Goal: Book appointment/travel/reservation

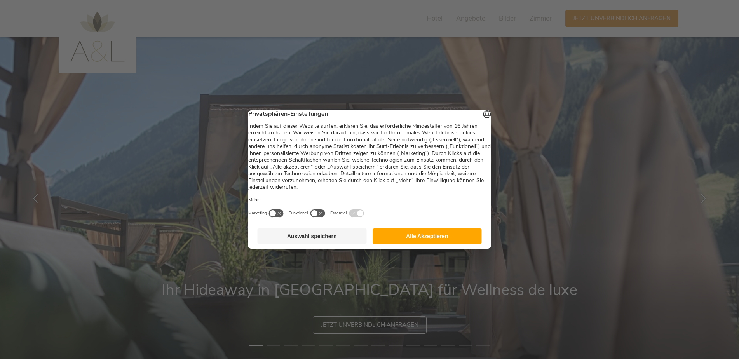
click at [432, 244] on button "Alle Akzeptieren" at bounding box center [427, 236] width 109 height 16
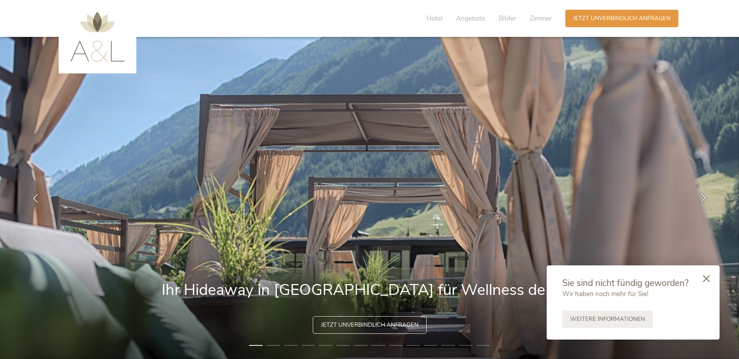
click at [703, 198] on icon at bounding box center [703, 197] width 9 height 9
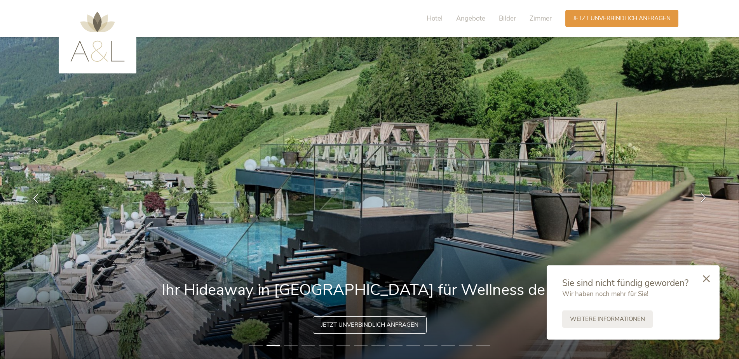
click at [702, 198] on icon at bounding box center [703, 197] width 9 height 9
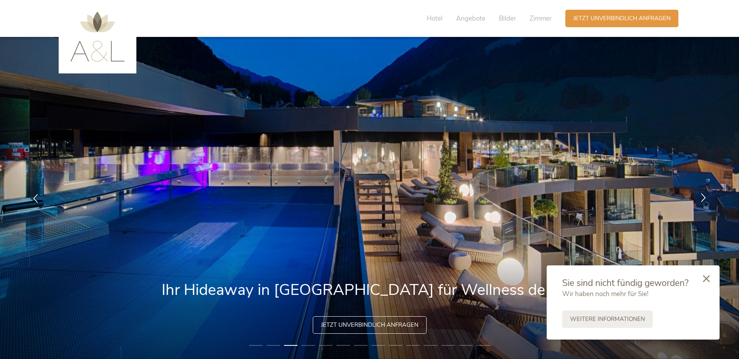
click at [702, 198] on icon at bounding box center [703, 197] width 9 height 9
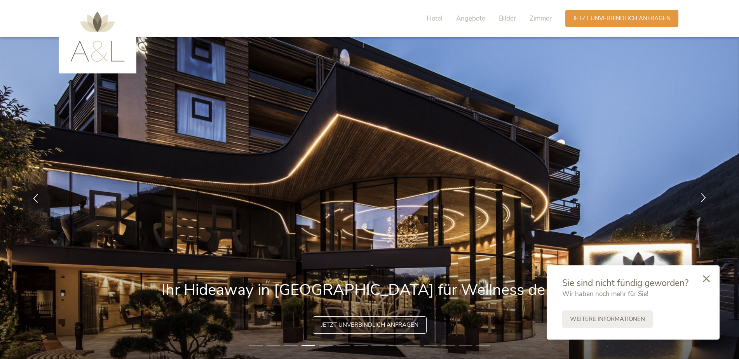
click at [702, 198] on icon at bounding box center [703, 197] width 9 height 9
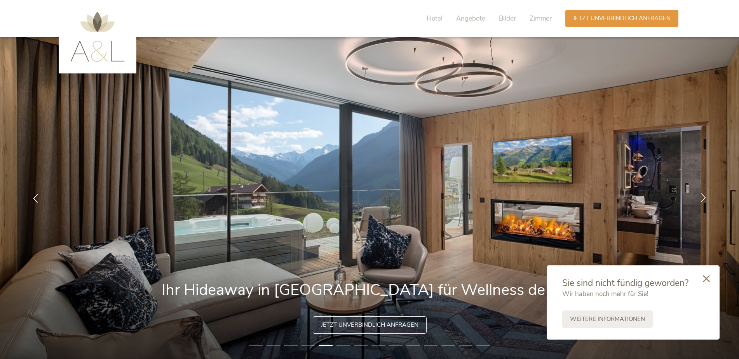
click at [702, 198] on icon at bounding box center [703, 197] width 9 height 9
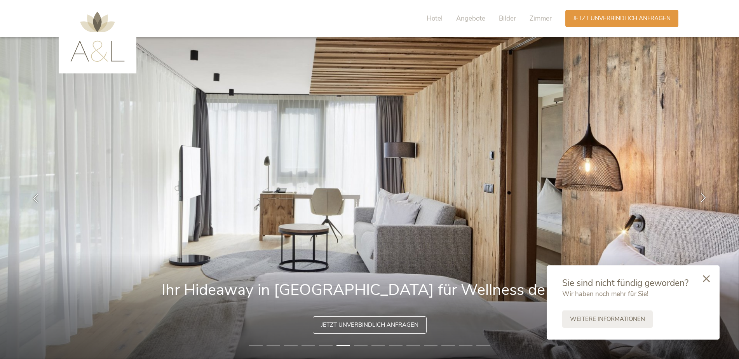
click at [702, 198] on icon at bounding box center [703, 197] width 9 height 9
click at [593, 20] on span "Jetzt unverbindlich anfragen" at bounding box center [621, 18] width 97 height 8
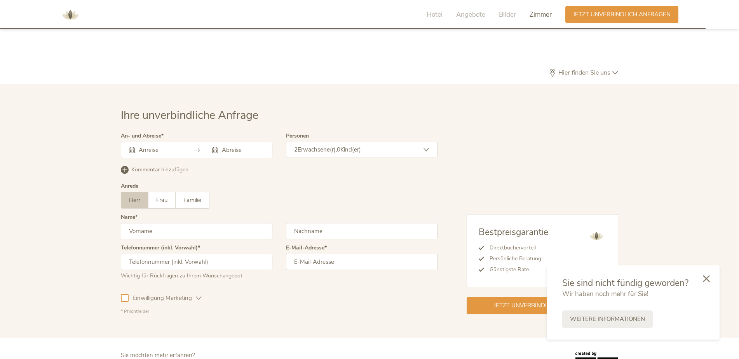
scroll to position [2383, 0]
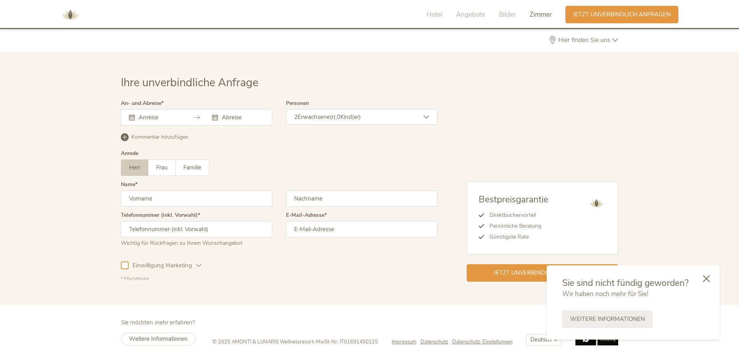
click at [185, 114] on div at bounding box center [196, 117] width 151 height 16
click at [189, 119] on div at bounding box center [196, 117] width 151 height 16
click at [131, 119] on icon at bounding box center [132, 118] width 6 height 6
click at [707, 278] on icon at bounding box center [706, 277] width 7 height 7
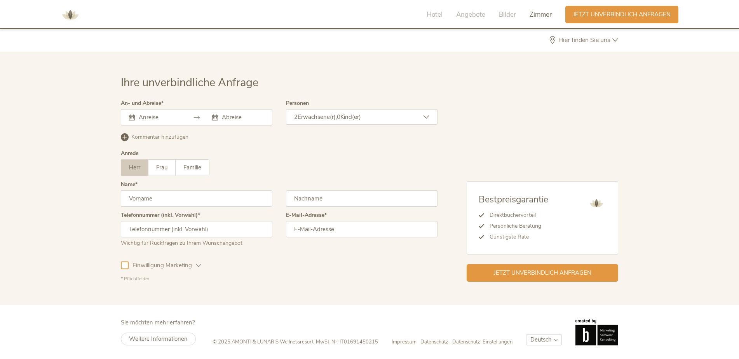
click at [139, 117] on input "text" at bounding box center [159, 117] width 44 height 8
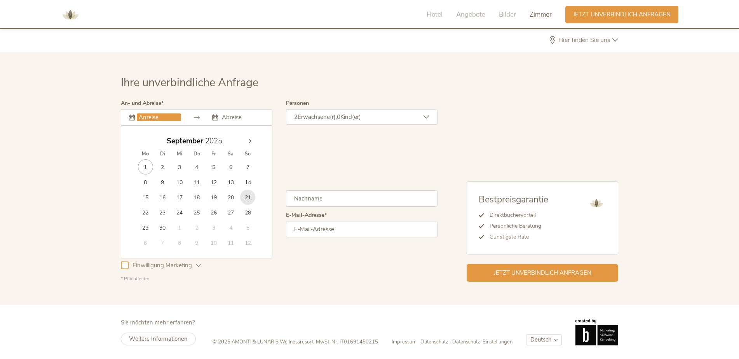
type input "21.09.2025"
type input "28.09.2025"
click at [157, 119] on input "21.09.2025" at bounding box center [159, 117] width 44 height 8
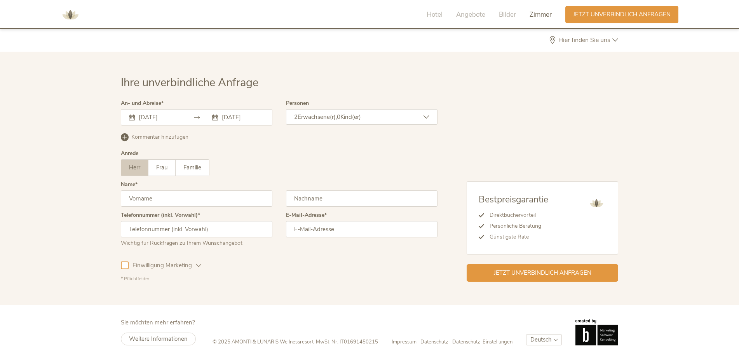
click at [311, 136] on div "Kommentar hinzufügen Kommentar entfernen" at bounding box center [279, 136] width 317 height 10
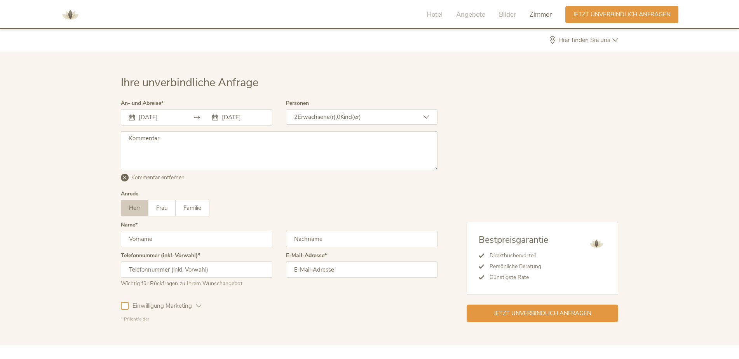
click at [421, 115] on div "2 Erwachsene(r), 0 Kind(er)" at bounding box center [361, 117] width 151 height 16
click at [425, 139] on icon at bounding box center [421, 136] width 11 height 11
click at [360, 174] on div "Übernehmen" at bounding box center [361, 174] width 47 height 13
click at [552, 313] on span "Jetzt unverbindlich anfragen" at bounding box center [542, 312] width 97 height 8
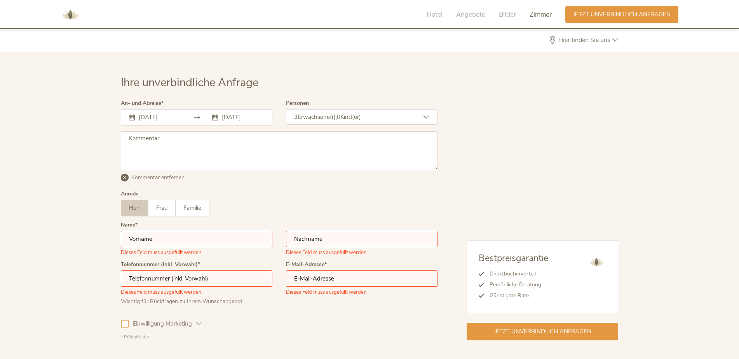
scroll to position [2442, 0]
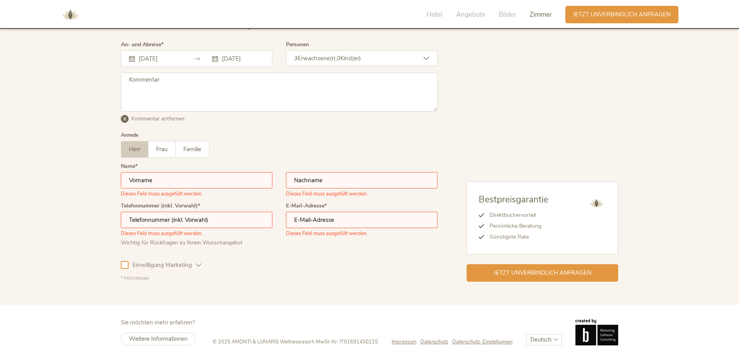
click at [166, 181] on input "text" at bounding box center [196, 180] width 151 height 16
click at [165, 156] on label "Frau" at bounding box center [161, 149] width 27 height 16
click at [158, 180] on input "text" at bounding box center [196, 180] width 151 height 16
type input "Nattiya"
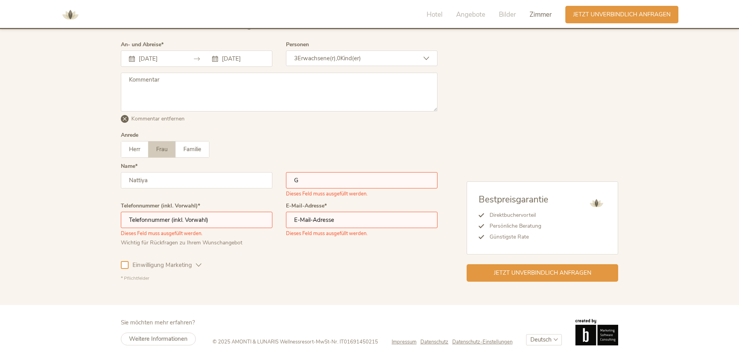
type input "Graefe"
type input "+4915732140766"
type input "graefena@yahoo.com"
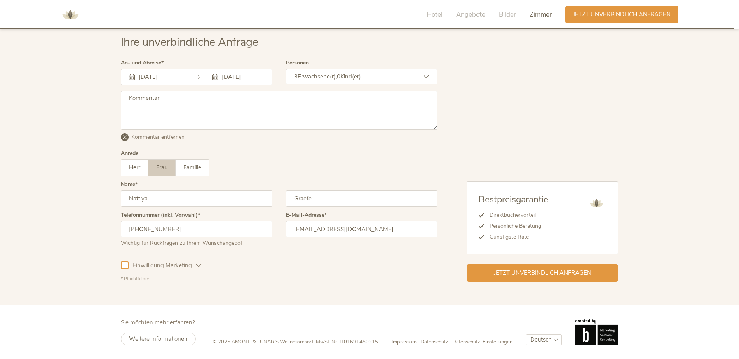
scroll to position [2385, 0]
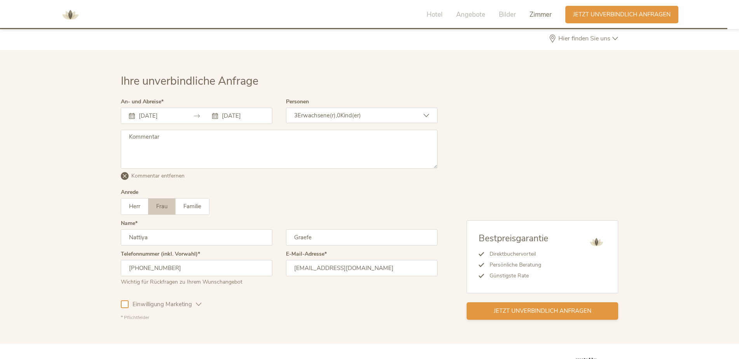
click at [548, 313] on span "Jetzt unverbindlich anfragen" at bounding box center [542, 311] width 97 height 8
